Goal: Task Accomplishment & Management: Use online tool/utility

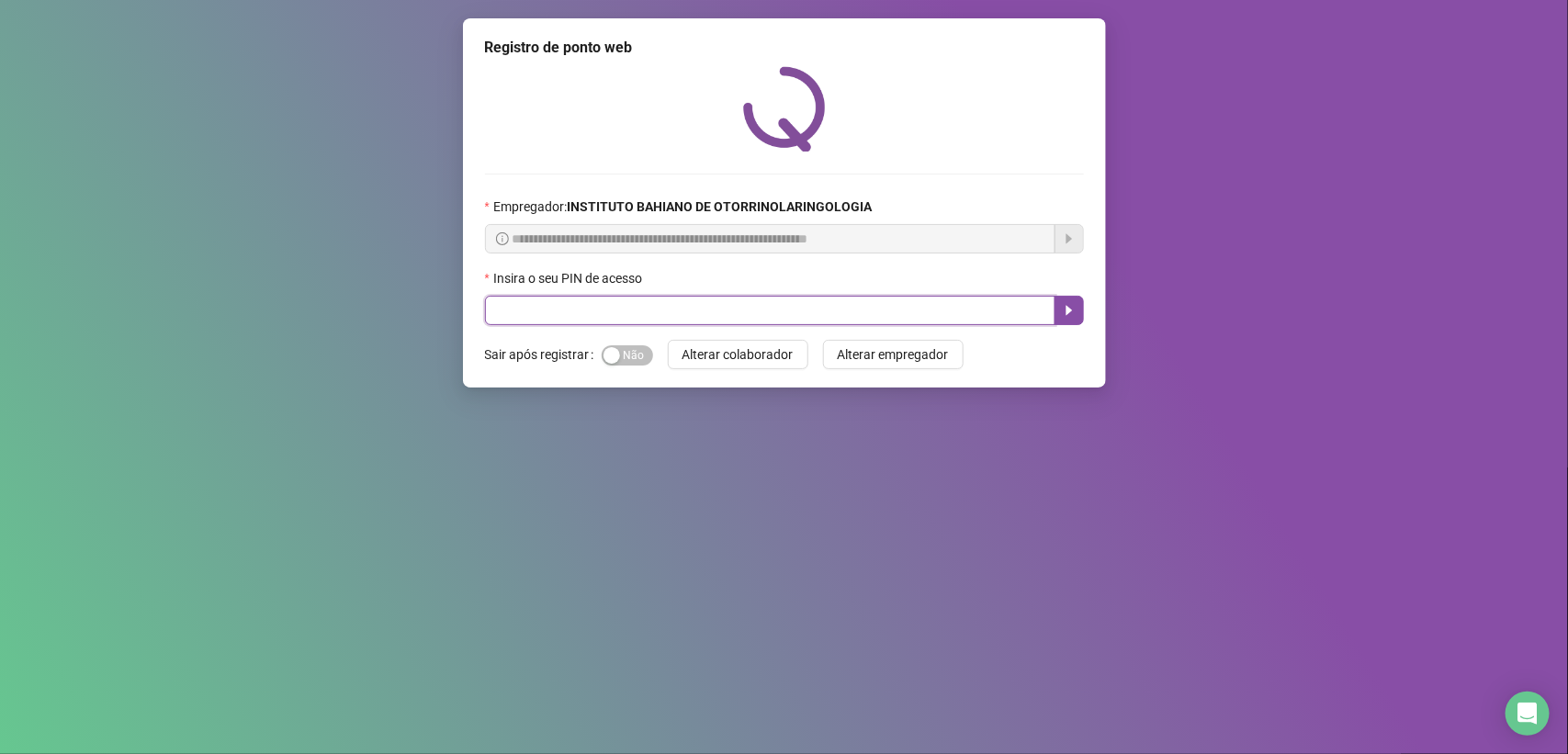
click at [491, 313] on input "text" at bounding box center [770, 311] width 570 height 30
type input "****"
click at [1063, 304] on button "button" at bounding box center [1069, 311] width 30 height 30
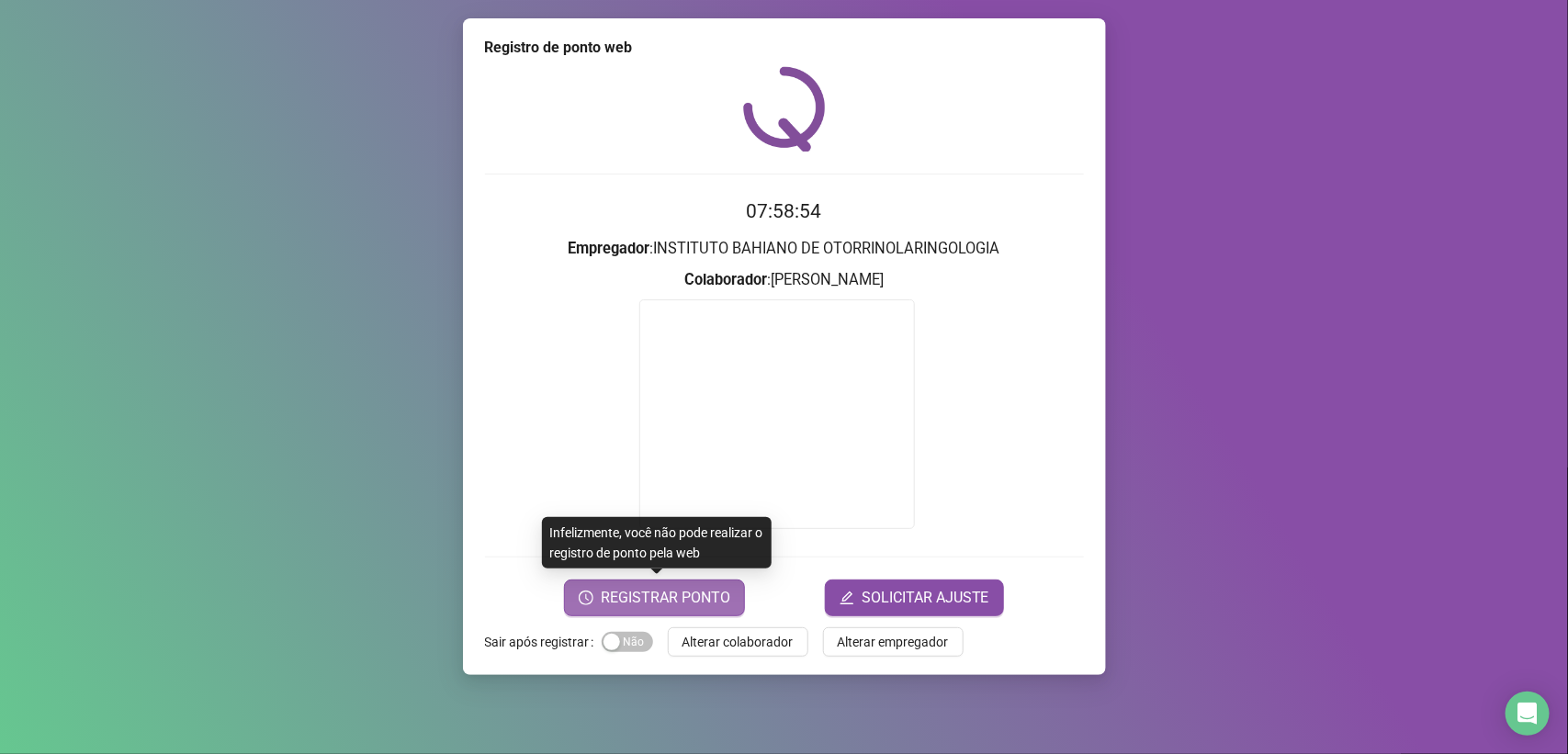
click at [585, 591] on icon "clock-circle" at bounding box center [586, 598] width 15 height 15
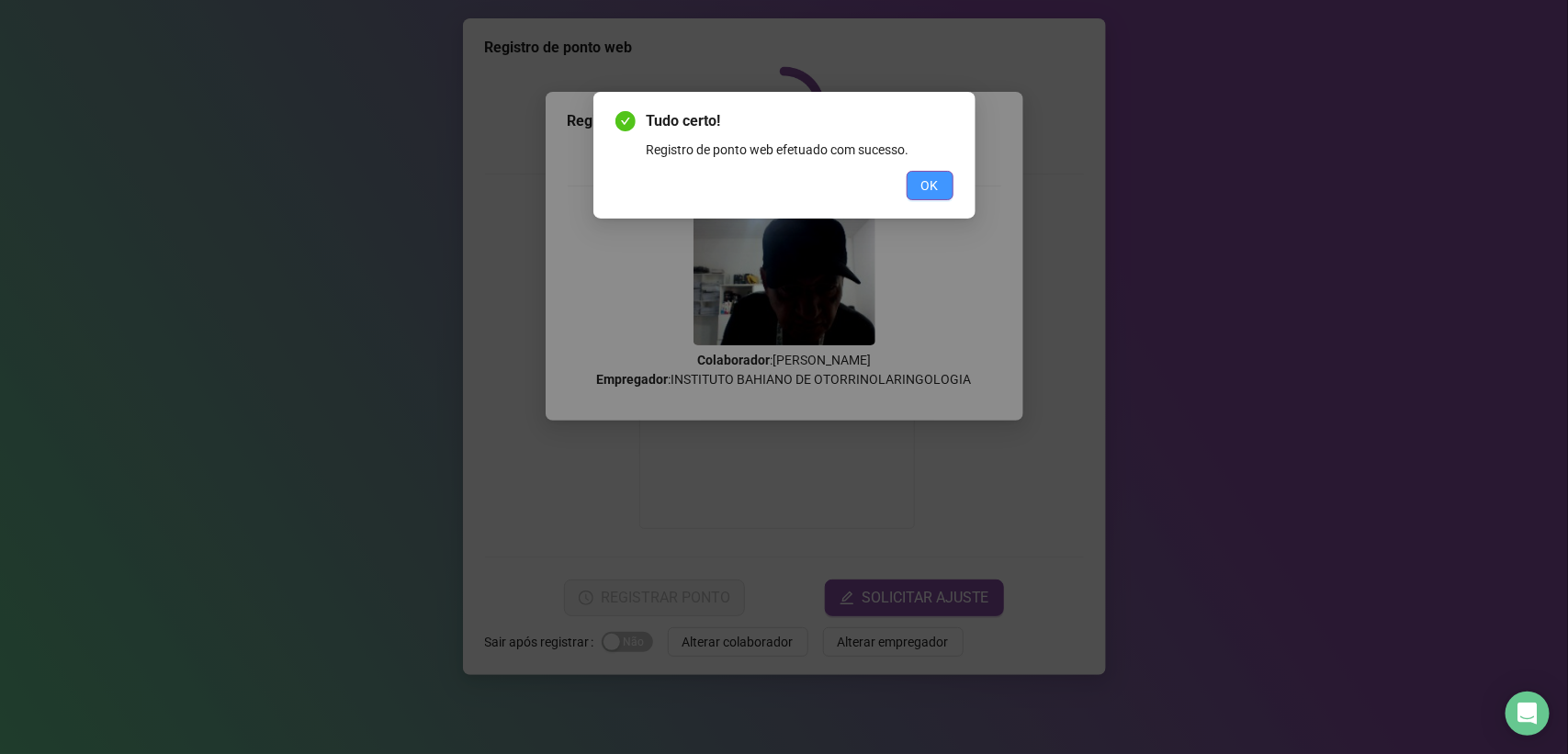
click at [929, 173] on button "OK" at bounding box center [930, 185] width 47 height 30
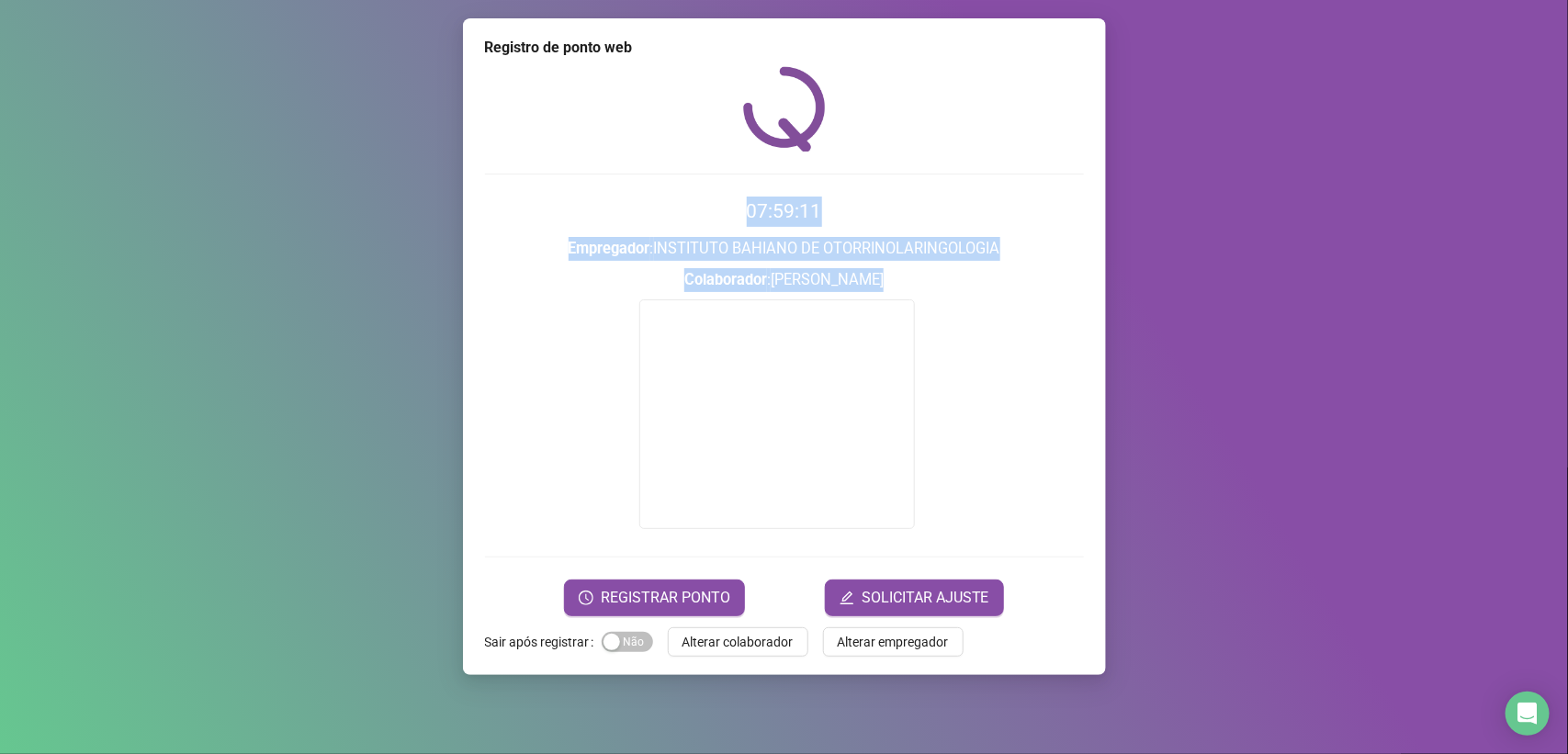
drag, startPoint x: 929, startPoint y: 173, endPoint x: 768, endPoint y: 318, distance: 216.7
click at [768, 318] on div "07:59:11 Empregador : INSTITUTO BAHIANO DE OTORRINOLARINGOLOGIA Colaborador : H…" at bounding box center [784, 340] width 599 height 550
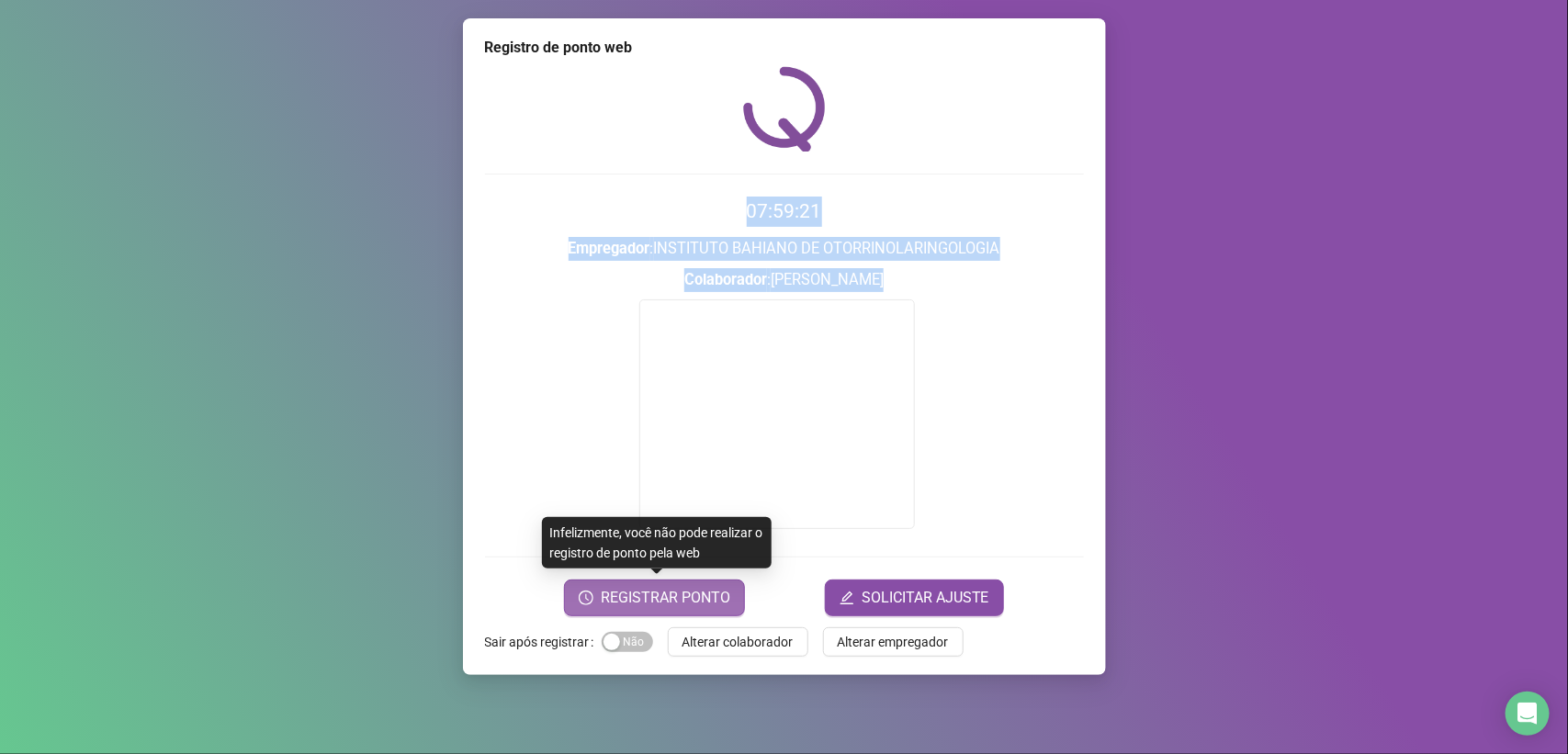
click at [586, 589] on button "REGISTRAR PONTO" at bounding box center [654, 598] width 181 height 37
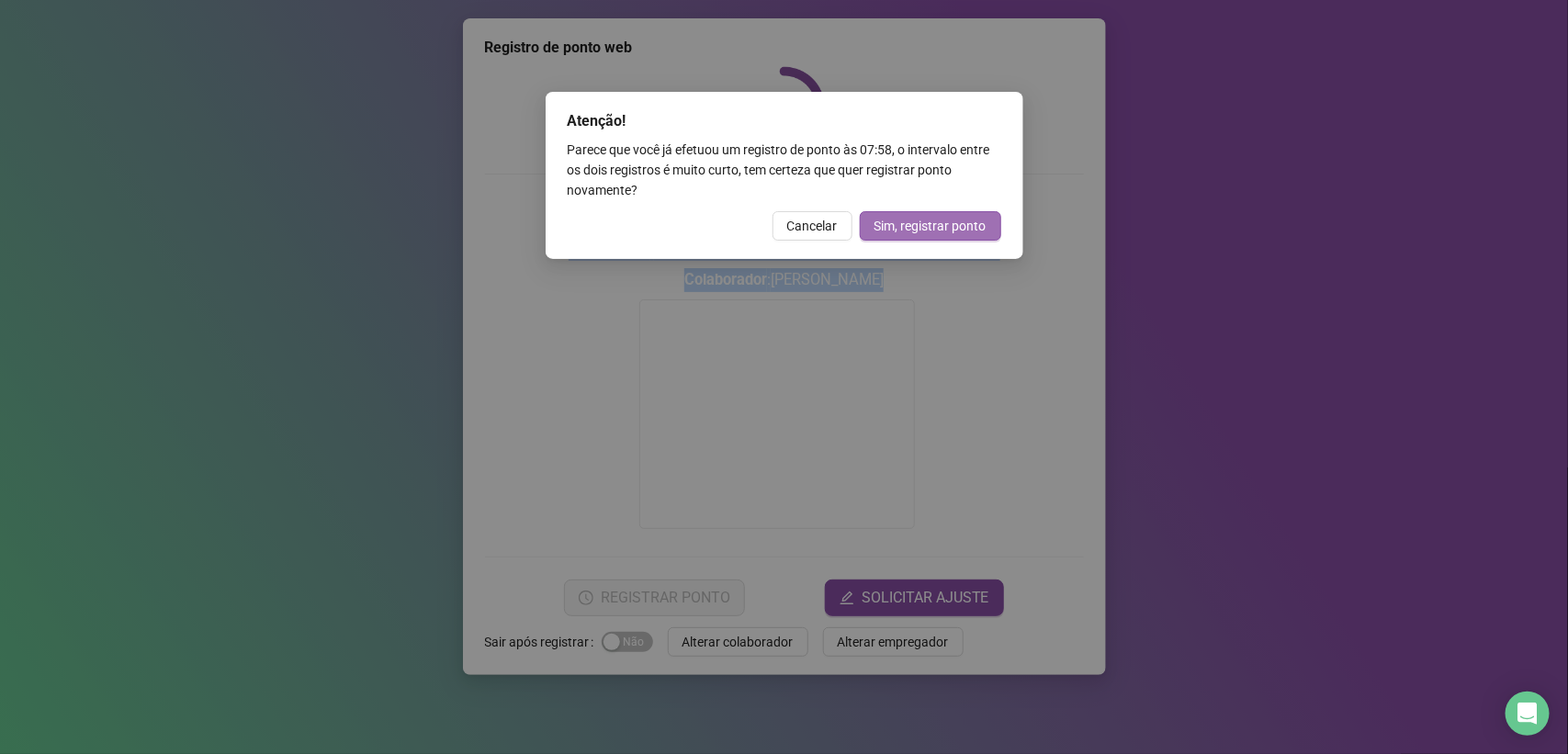
click at [924, 219] on span "Sim, registrar ponto" at bounding box center [930, 226] width 112 height 20
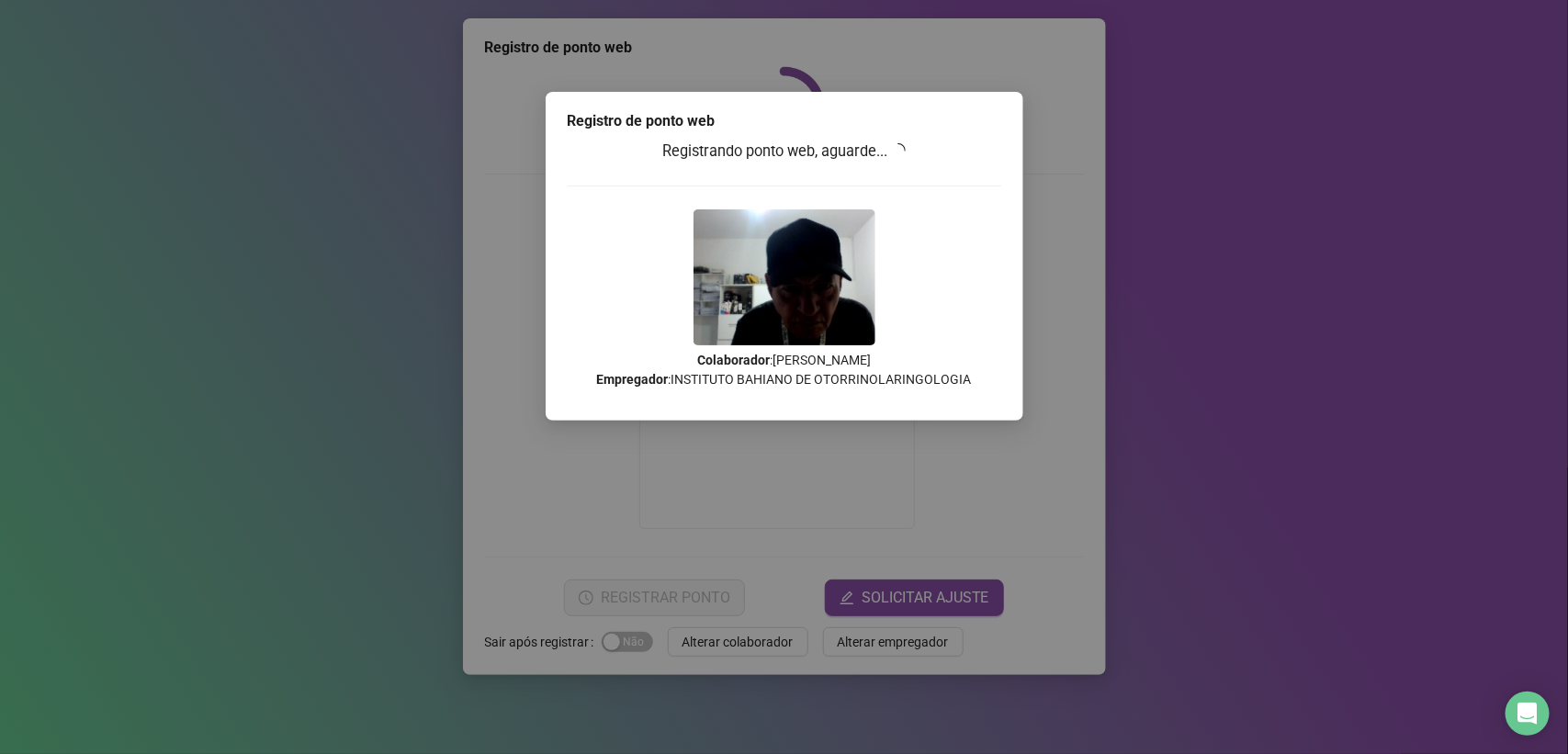
click at [924, 219] on div "Registrando ponto web, aguarde... Colaborador : HAMILTON ESTEVES DA SILVA Empre…" at bounding box center [784, 271] width 434 height 262
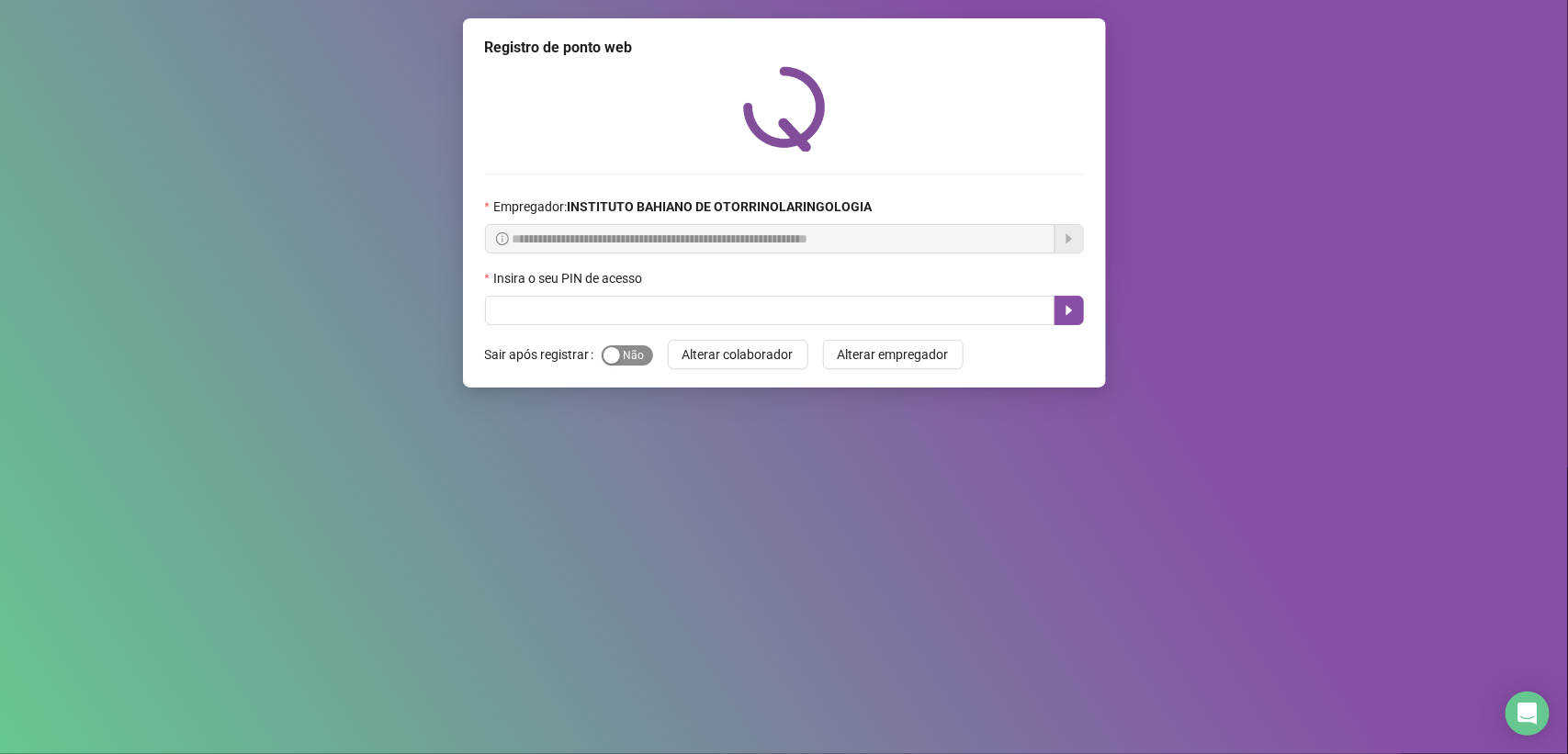
click at [620, 354] on span "Sim Não" at bounding box center [627, 355] width 51 height 20
click at [620, 305] on input "text" at bounding box center [770, 311] width 570 height 30
type input "****"
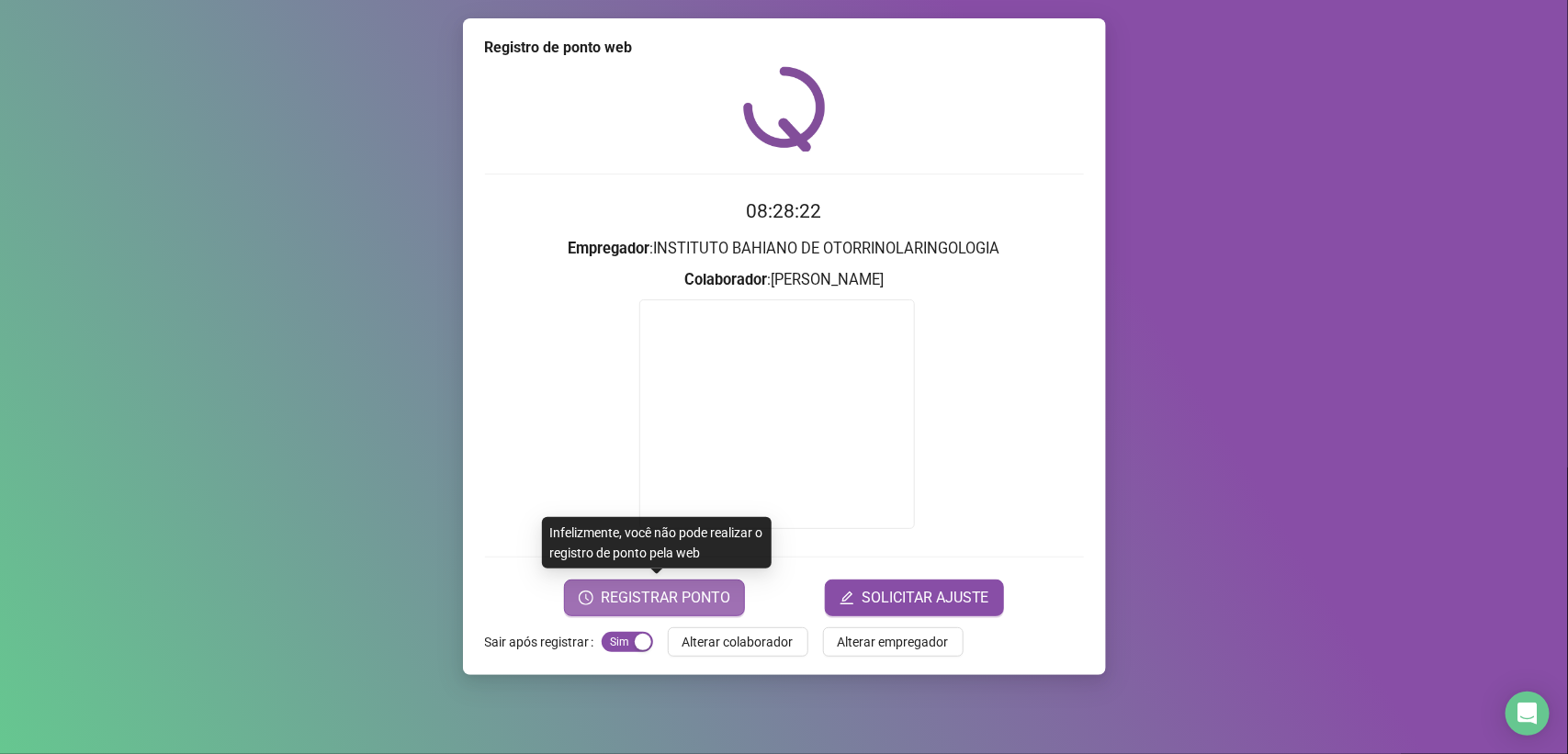
click at [657, 600] on span "REGISTRAR PONTO" at bounding box center [666, 598] width 130 height 22
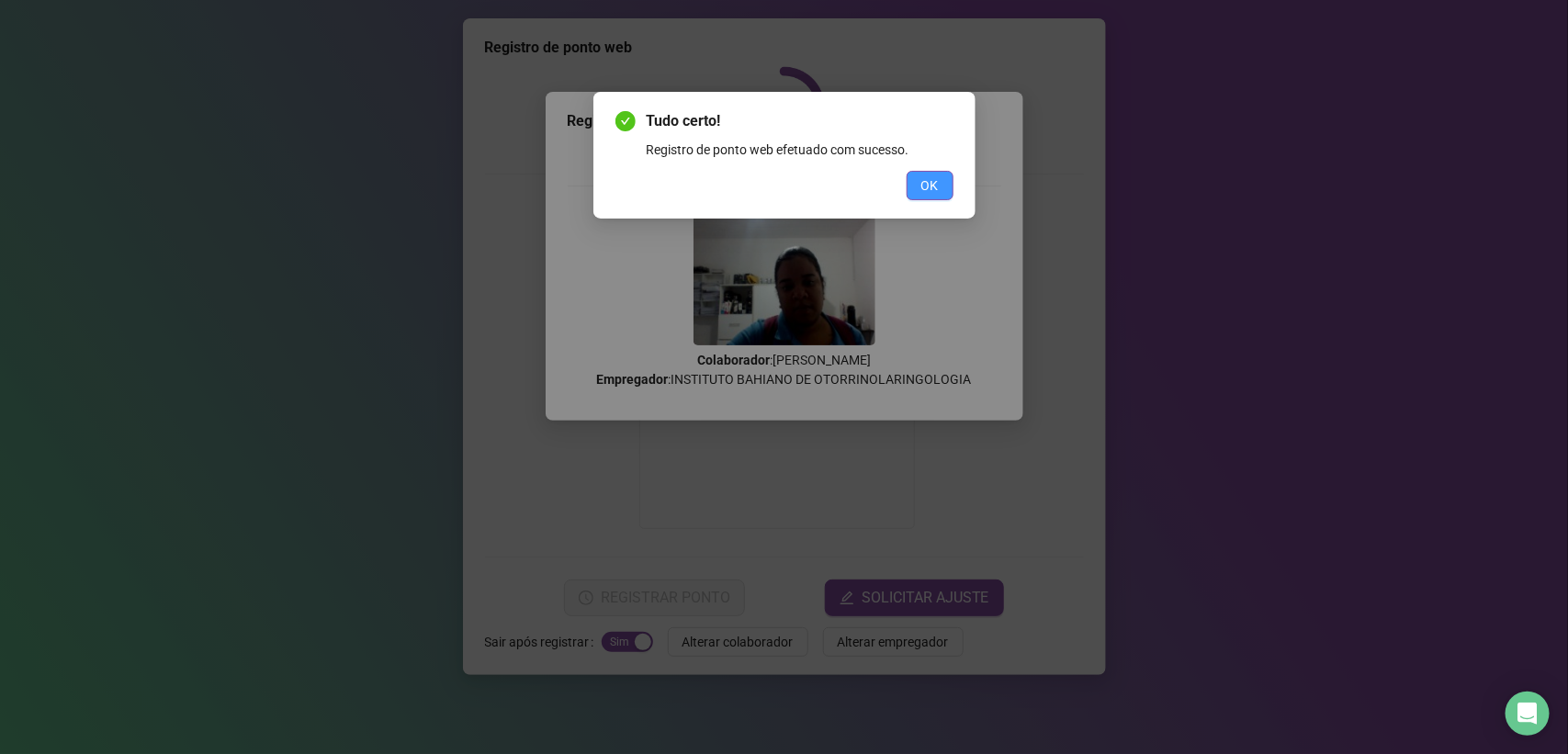
click at [944, 195] on button "OK" at bounding box center [930, 185] width 47 height 30
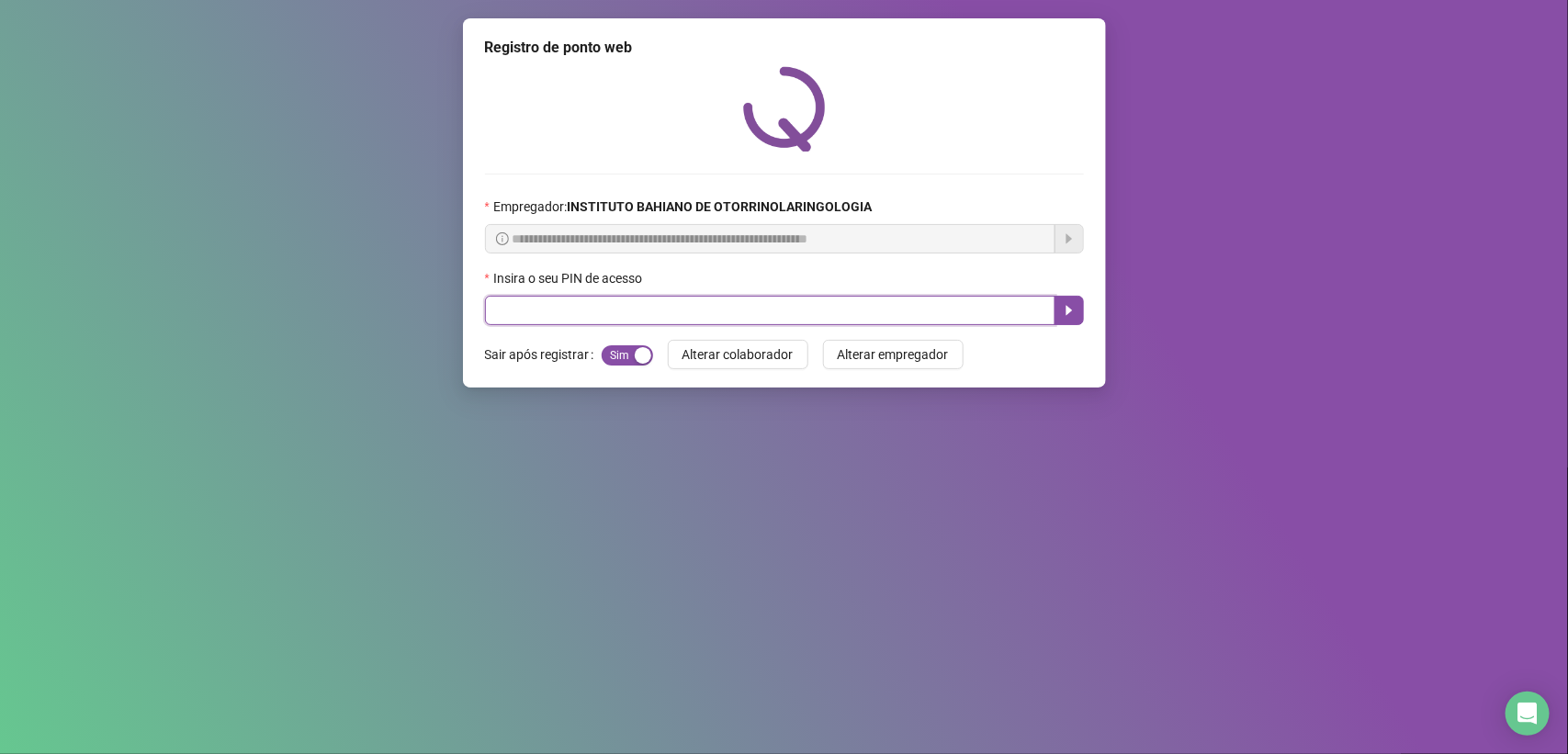
click at [846, 313] on input "text" at bounding box center [770, 311] width 570 height 30
type input "****"
drag, startPoint x: 846, startPoint y: 313, endPoint x: 1061, endPoint y: 311, distance: 215.0
click at [1061, 311] on span "****" at bounding box center [784, 311] width 599 height 30
click at [1062, 311] on icon "caret-right" at bounding box center [1069, 311] width 15 height 15
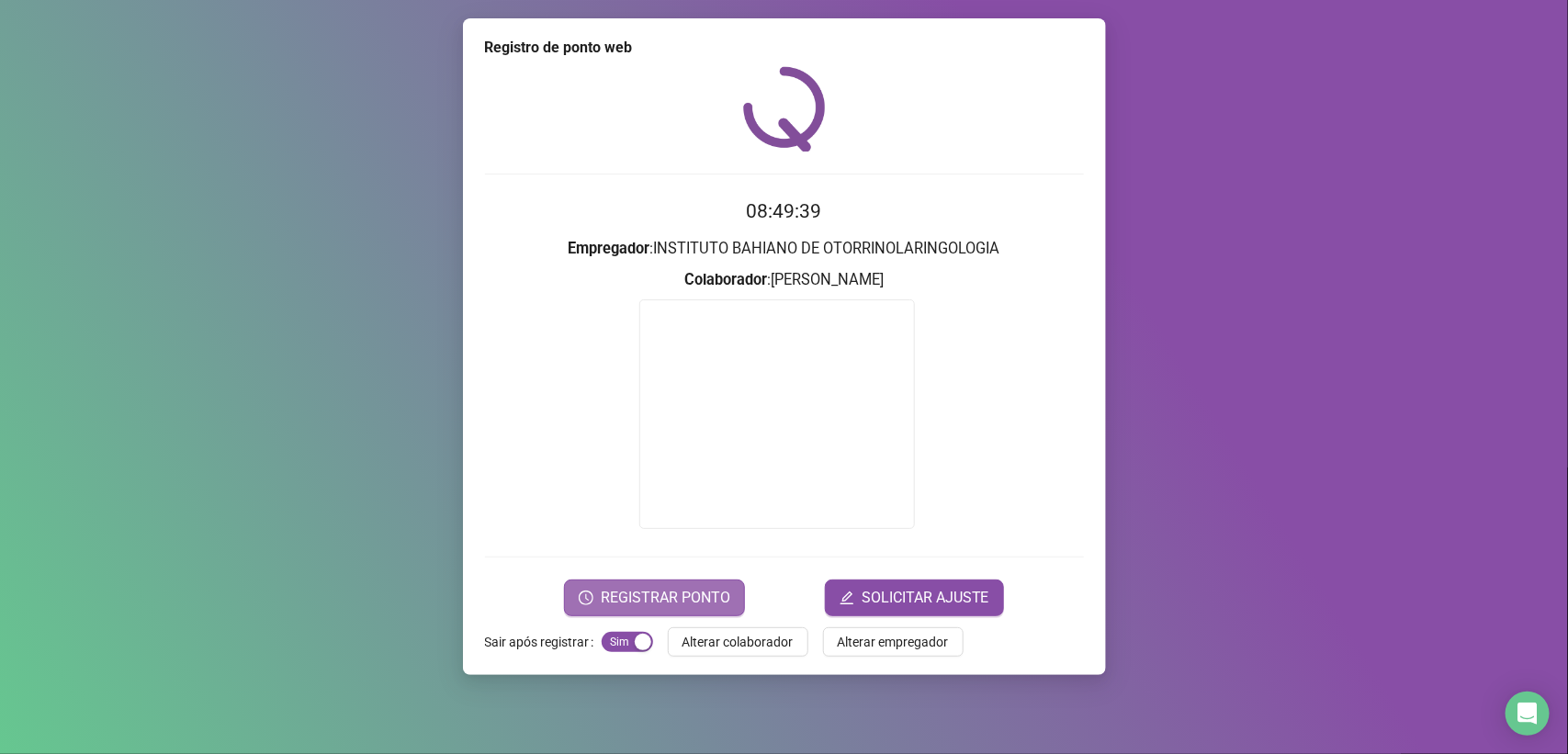
click at [663, 605] on span "REGISTRAR PONTO" at bounding box center [666, 598] width 130 height 22
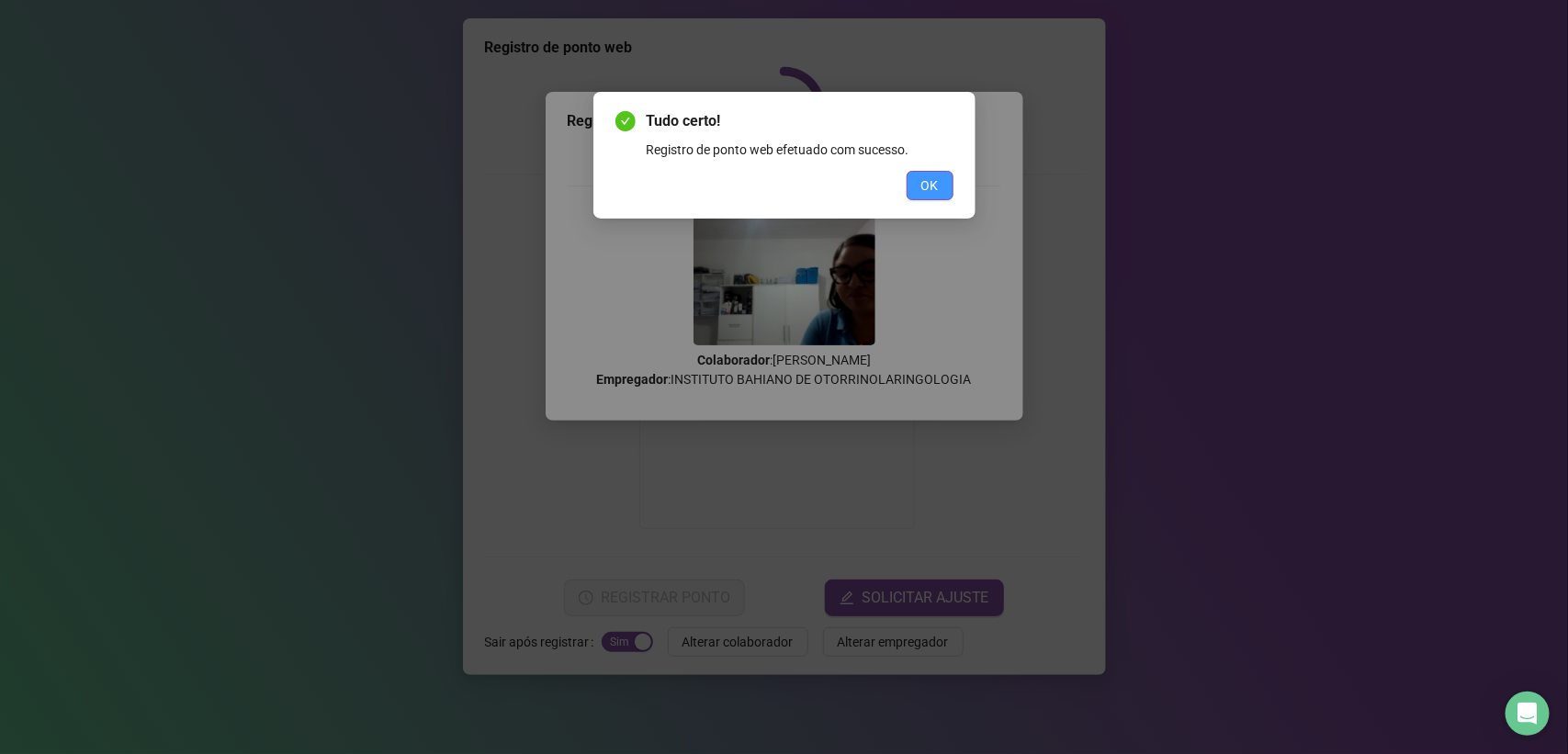
click at [929, 177] on span "OK" at bounding box center [930, 185] width 18 height 20
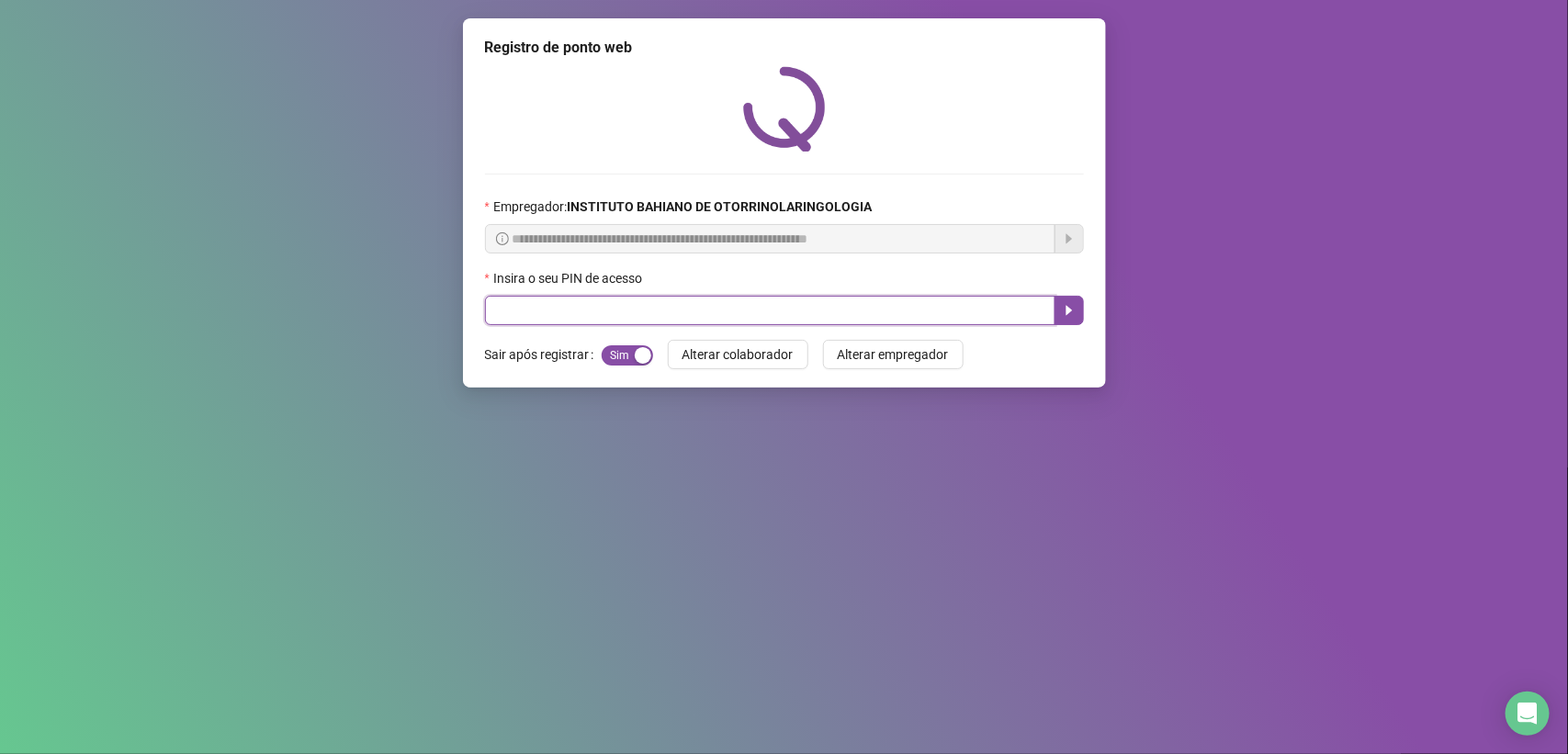
click at [907, 313] on input "text" at bounding box center [770, 311] width 570 height 30
type input "****"
click at [1070, 313] on icon "caret-right" at bounding box center [1068, 311] width 6 height 10
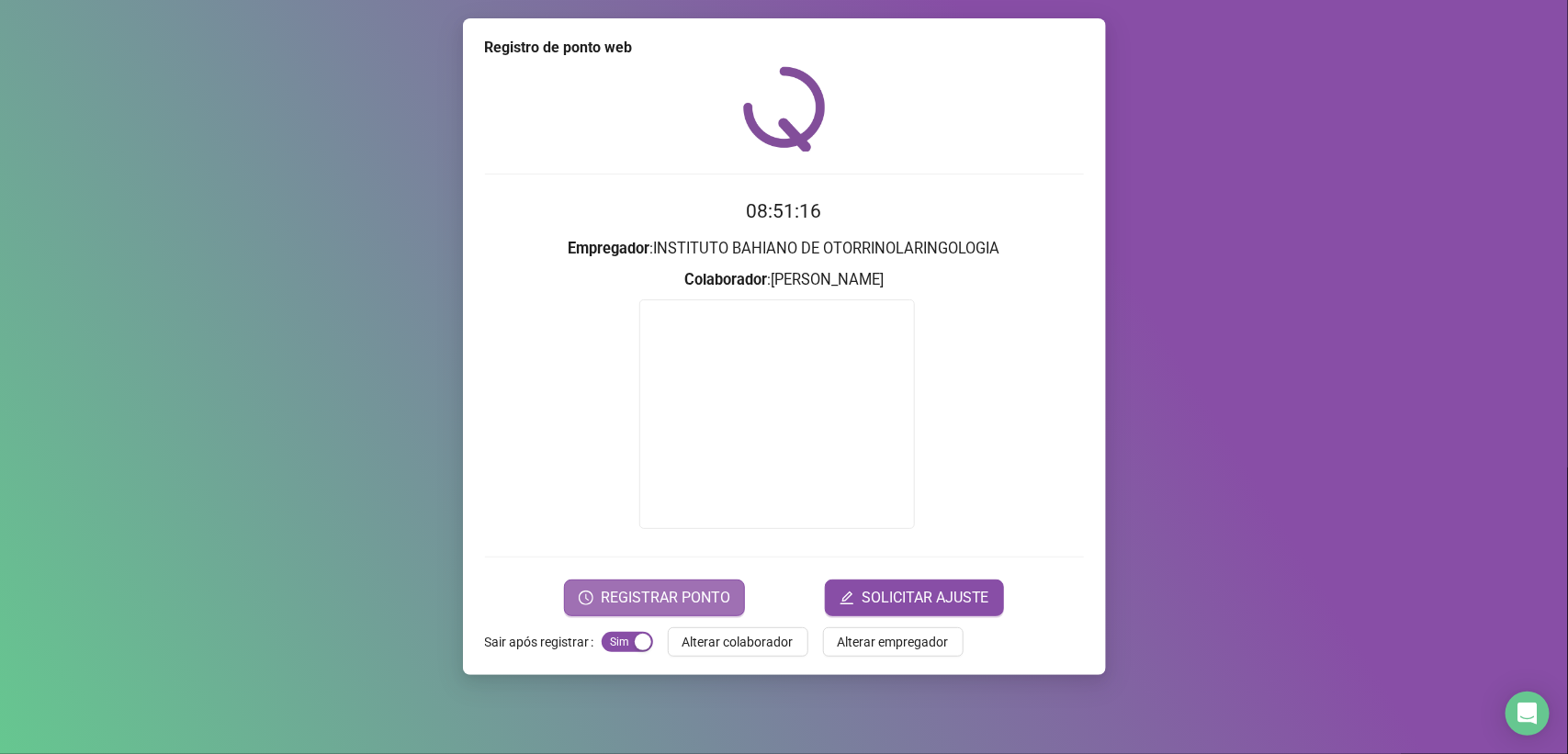
click at [671, 594] on span "REGISTRAR PONTO" at bounding box center [666, 598] width 130 height 22
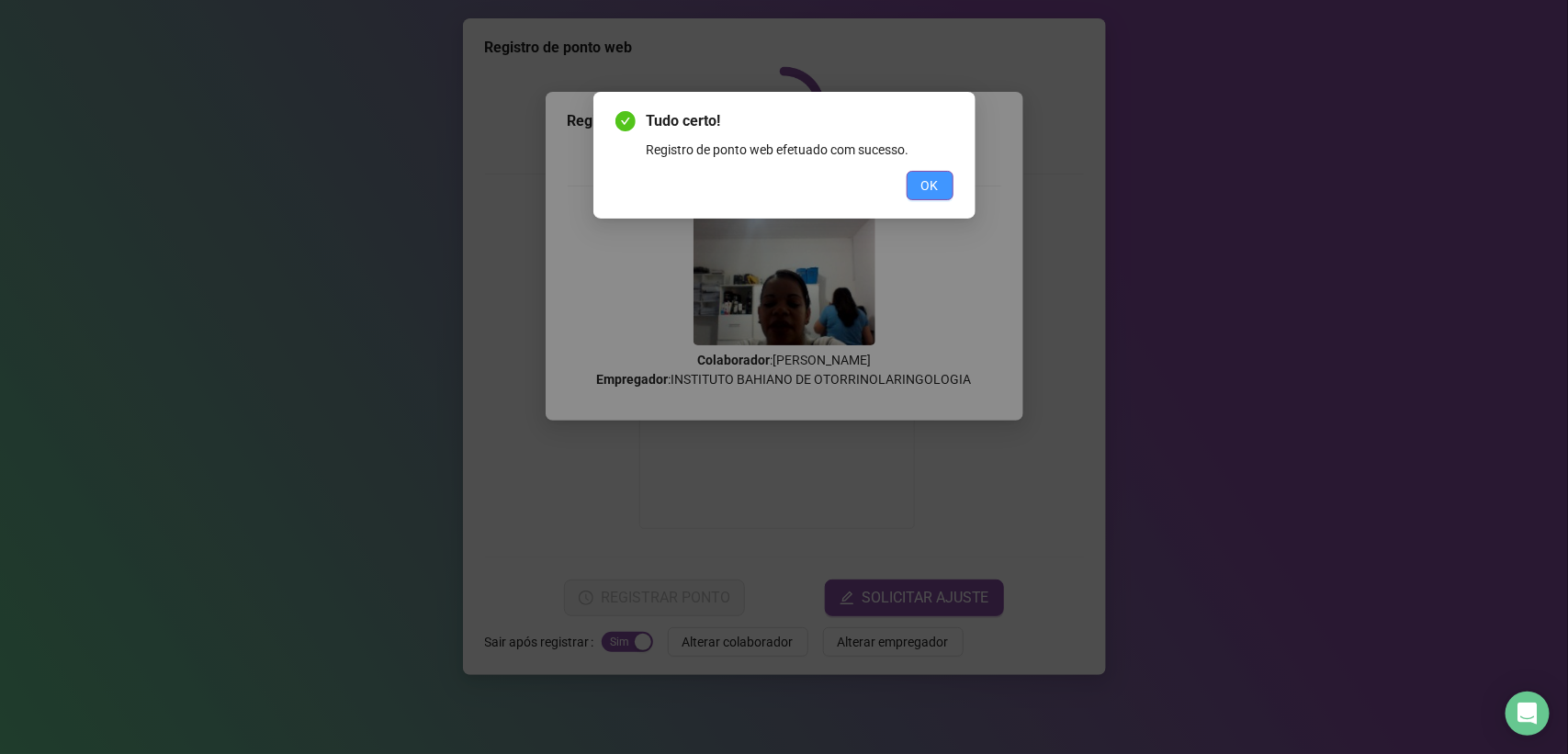
click at [917, 175] on button "OK" at bounding box center [930, 185] width 47 height 30
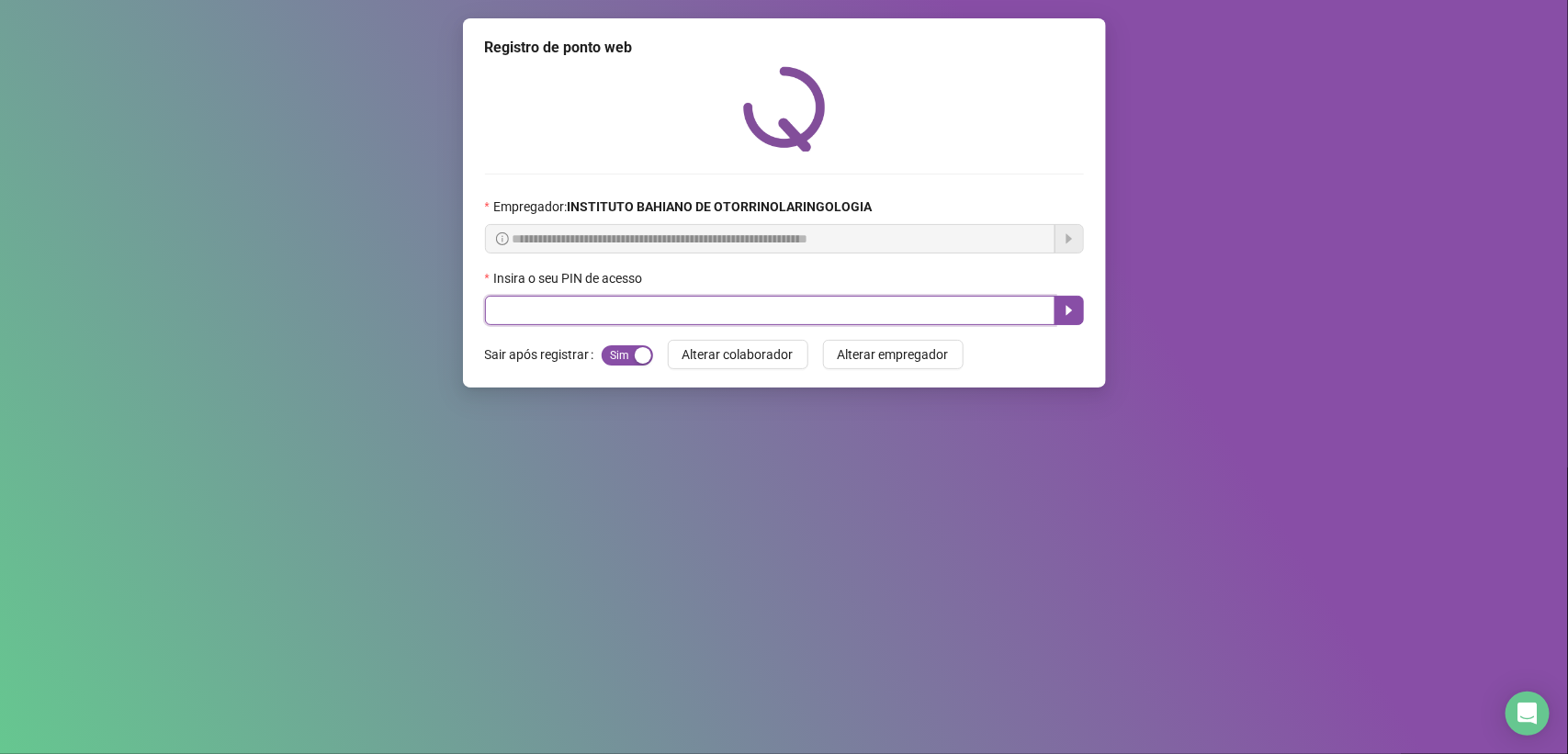
click at [896, 318] on input "text" at bounding box center [770, 311] width 570 height 30
